Goal: Information Seeking & Learning: Find specific page/section

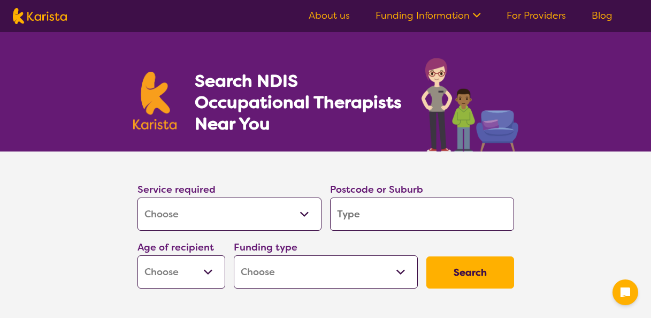
select select "[MEDICAL_DATA]"
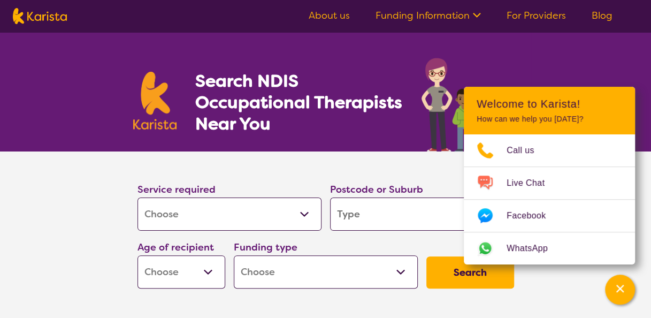
click at [56, 201] on section "Service required Allied Health Assistant Assessment ([MEDICAL_DATA] or [MEDICAL…" at bounding box center [325, 236] width 651 height 171
click at [181, 266] on select "Early Childhood - 0 to 9 Child - 10 to 11 Adolescent - 12 to 17 Adult - 18 to 6…" at bounding box center [181, 271] width 88 height 33
select select "EC"
click at [137, 255] on select "Early Childhood - 0 to 9 Child - 10 to 11 Adolescent - 12 to 17 Adult - 18 to 6…" at bounding box center [181, 271] width 88 height 33
select select "EC"
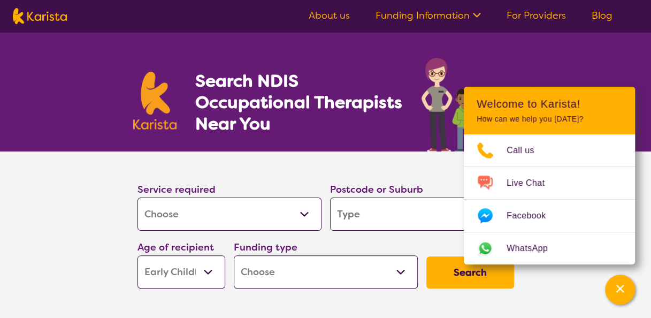
click at [318, 182] on div "Service required Allied Health Assistant Assessment ([MEDICAL_DATA] or [MEDICAL…" at bounding box center [229, 205] width 184 height 49
click at [622, 290] on icon "Channel Menu" at bounding box center [619, 288] width 7 height 7
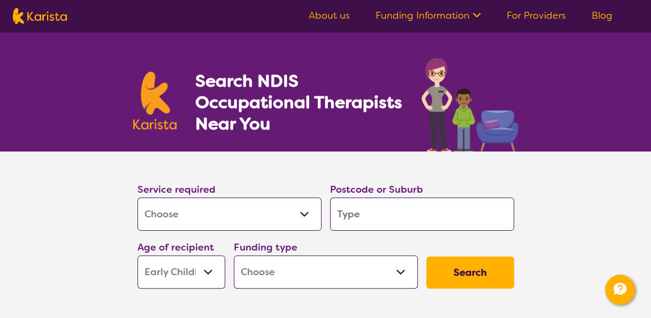
click at [236, 204] on select "Allied Health Assistant Assessment ([MEDICAL_DATA] or [MEDICAL_DATA]) Behaviour…" at bounding box center [229, 213] width 184 height 33
click at [137, 197] on select "Allied Health Assistant Assessment ([MEDICAL_DATA] or [MEDICAL_DATA]) Behaviour…" at bounding box center [229, 213] width 184 height 33
click at [392, 216] on input "search" at bounding box center [422, 213] width 184 height 33
type input "2"
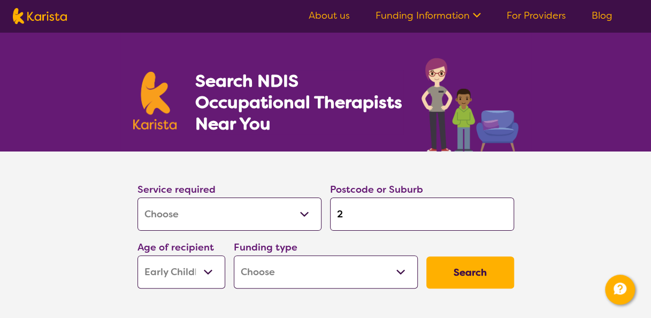
type input "20"
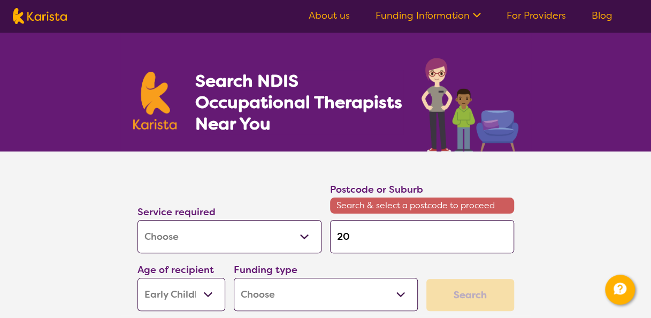
type input "203"
type input "2035"
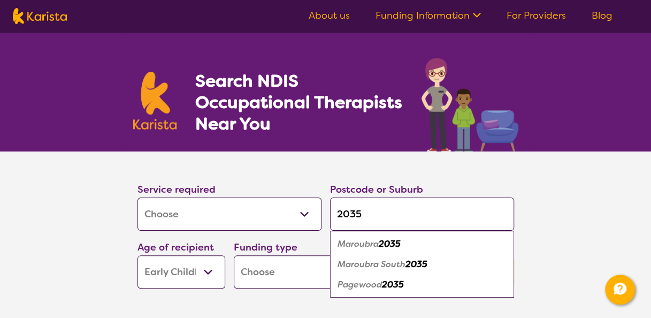
type input "2035"
click at [398, 240] on em "2035" at bounding box center [390, 243] width 22 height 11
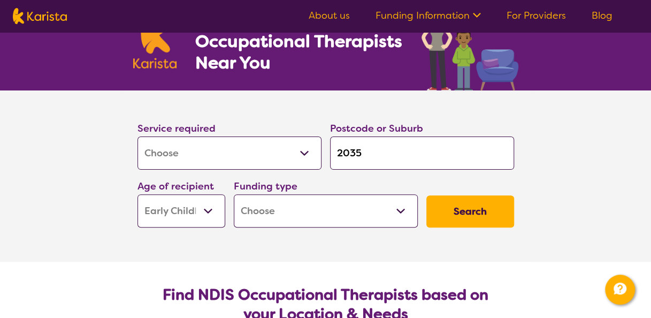
scroll to position [62, 0]
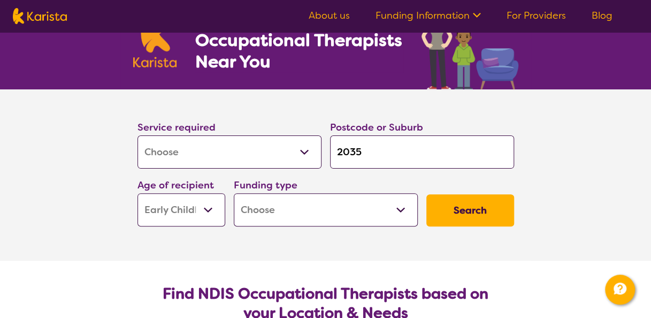
click at [281, 216] on select "Home Care Package (HCP) National Disability Insurance Scheme (NDIS) I don't know" at bounding box center [326, 209] width 184 height 33
select select "NDIS"
click at [234, 193] on select "Home Care Package (HCP) National Disability Insurance Scheme (NDIS) I don't know" at bounding box center [326, 209] width 184 height 33
select select "NDIS"
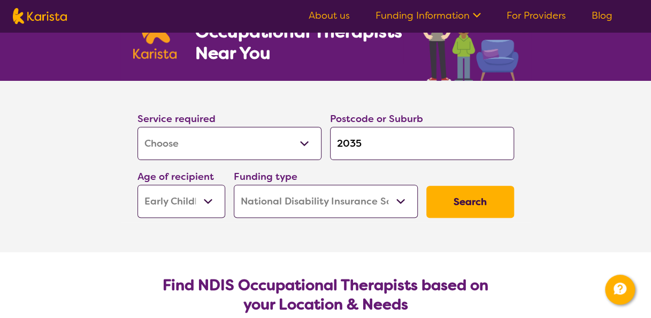
scroll to position [22, 0]
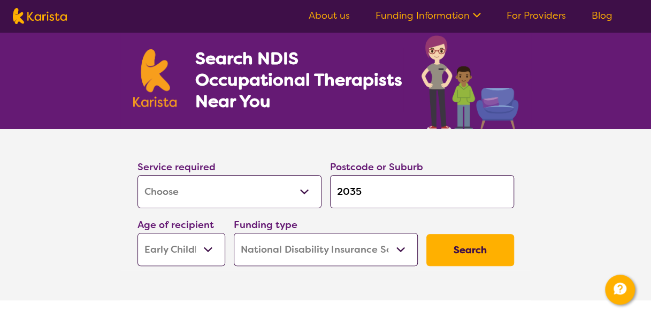
click at [471, 250] on button "Search" at bounding box center [470, 250] width 88 height 32
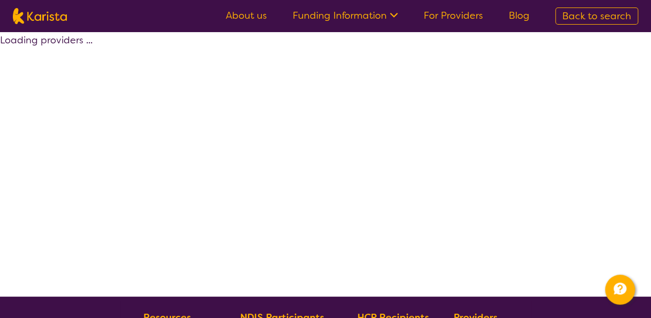
select select "by_score"
